Goal: Find specific page/section: Find specific page/section

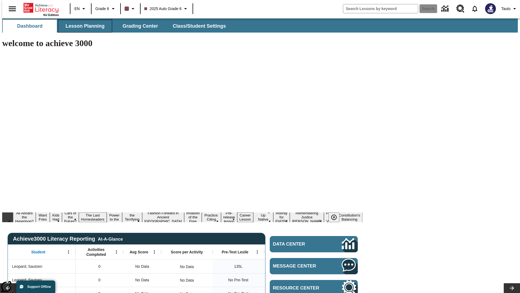
click at [83, 26] on span "Lesson Planning" at bounding box center [85, 26] width 39 height 6
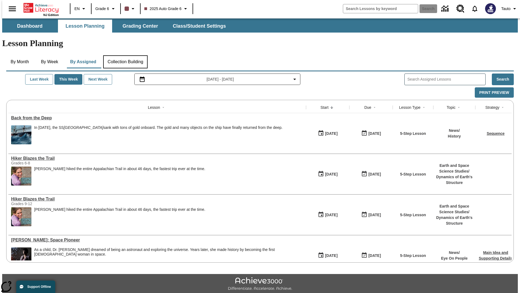
click at [125, 55] on button "Collection Building" at bounding box center [125, 61] width 44 height 13
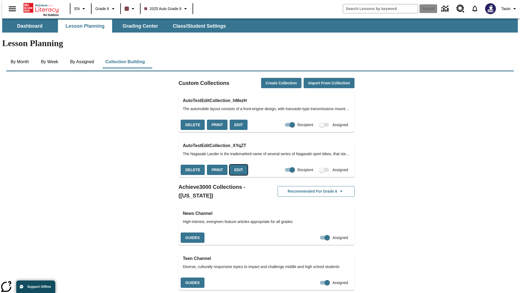
click at [237, 164] on button "Edit" at bounding box center [239, 169] width 18 height 11
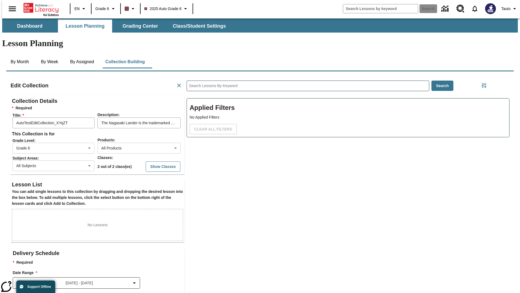
scroll to position [0, 0]
click at [152, 161] on button "Show Classes" at bounding box center [163, 166] width 35 height 11
